Goal: Information Seeking & Learning: Learn about a topic

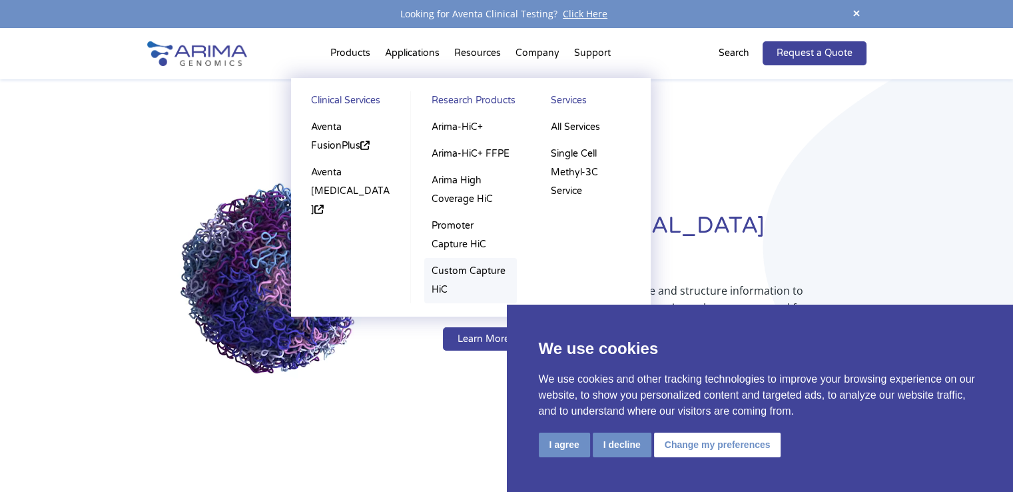
click at [441, 297] on link "Custom Capture HiC" at bounding box center [470, 280] width 93 height 45
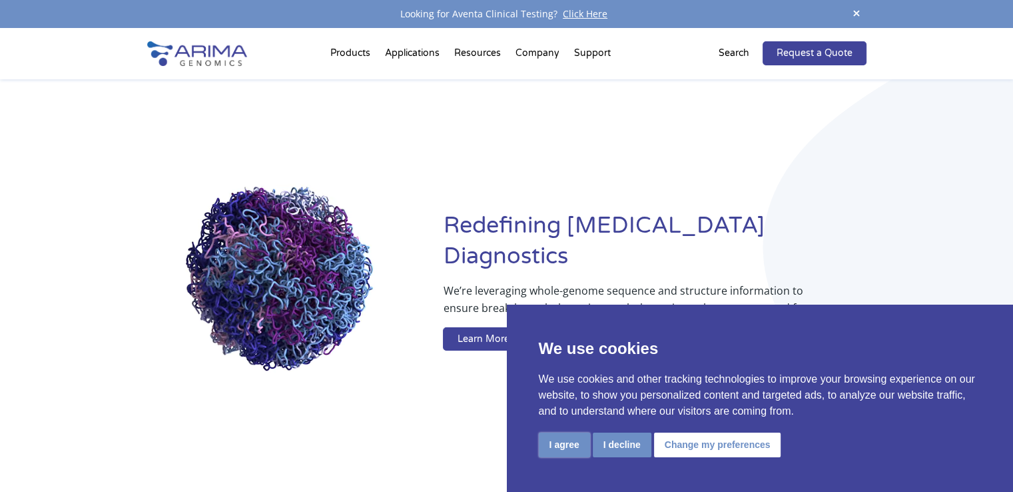
click at [554, 448] on button "I agree" at bounding box center [564, 444] width 51 height 25
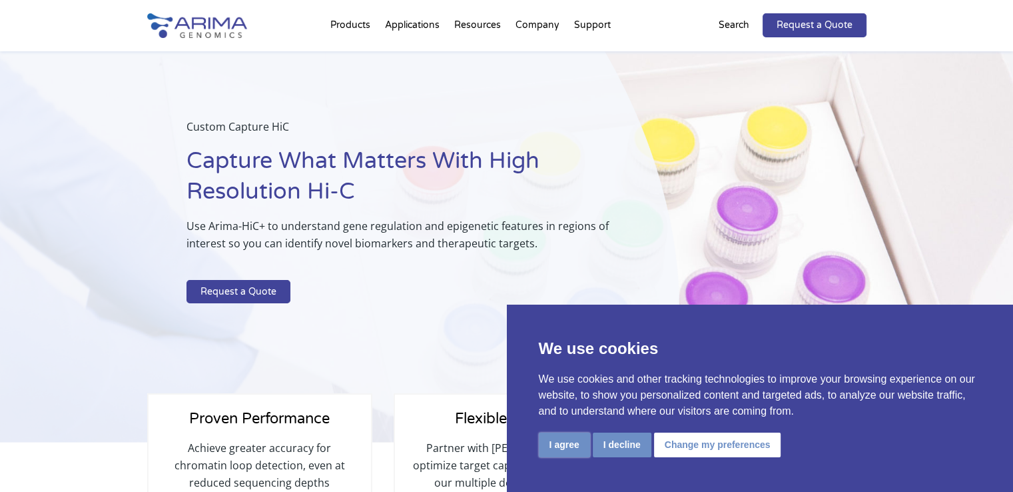
click at [563, 454] on button "I agree" at bounding box center [564, 444] width 51 height 25
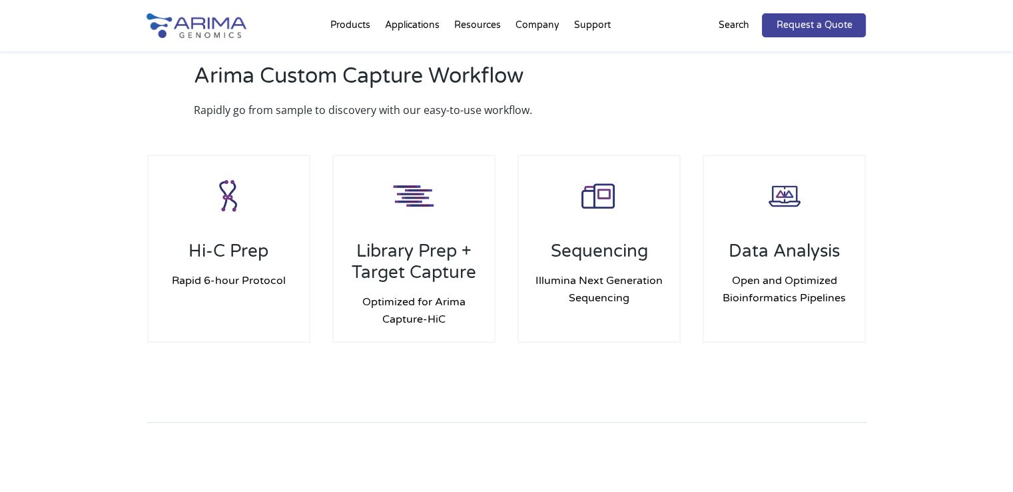
scroll to position [1285, 0]
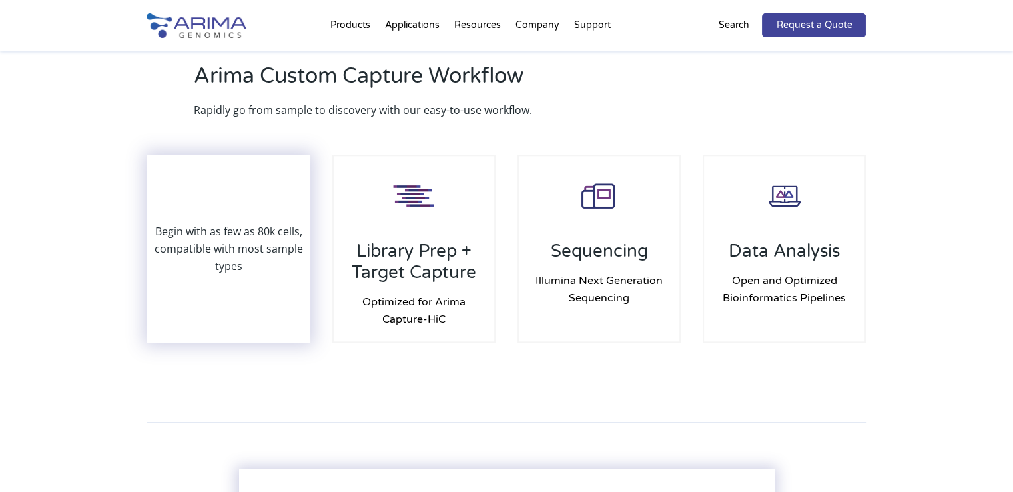
click at [265, 223] on p "Begin with as few as 80k cells, compatible with most sample types" at bounding box center [229, 249] width 161 height 52
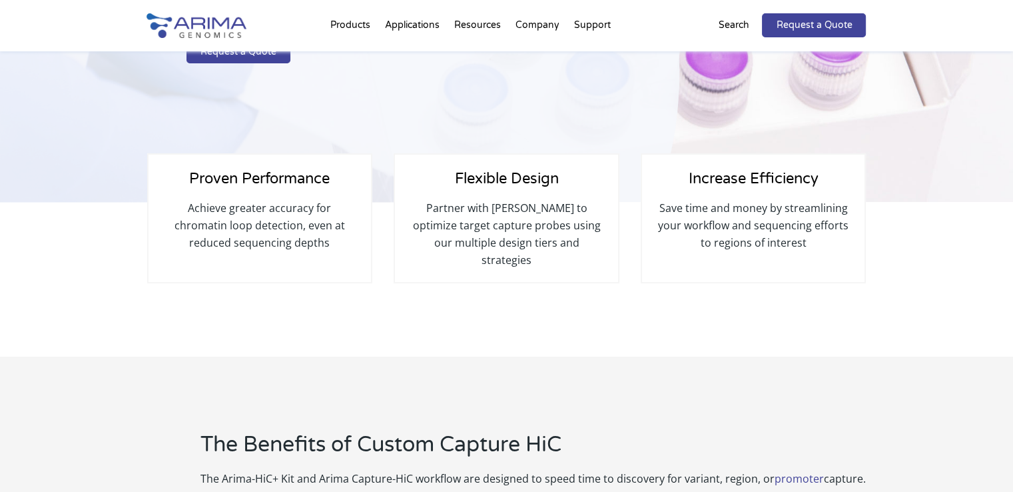
scroll to position [0, 0]
